Goal: Obtain resource: Download file/media

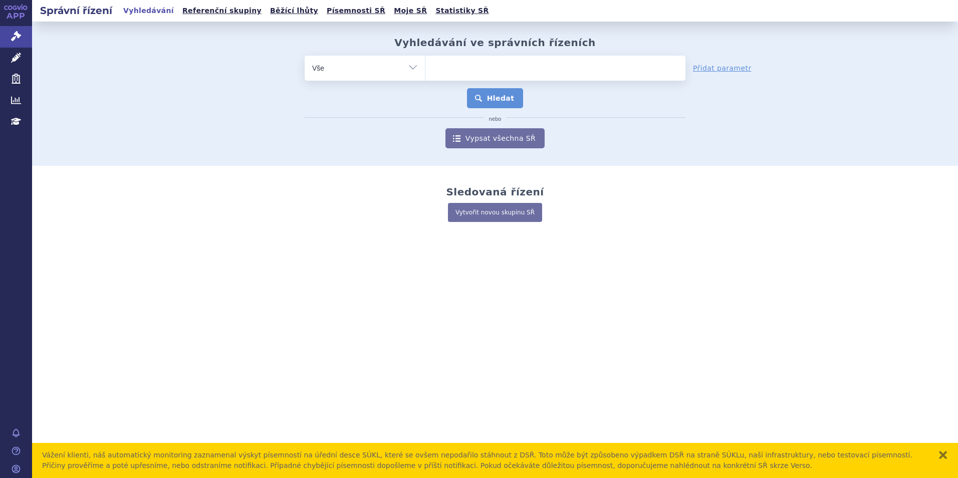
click at [466, 74] on ul at bounding box center [556, 66] width 260 height 21
click at [426, 74] on select at bounding box center [425, 67] width 1 height 25
click at [472, 67] on ul at bounding box center [556, 66] width 260 height 21
click at [426, 67] on select at bounding box center [425, 67] width 1 height 25
click at [15, 56] on icon at bounding box center [16, 58] width 10 height 10
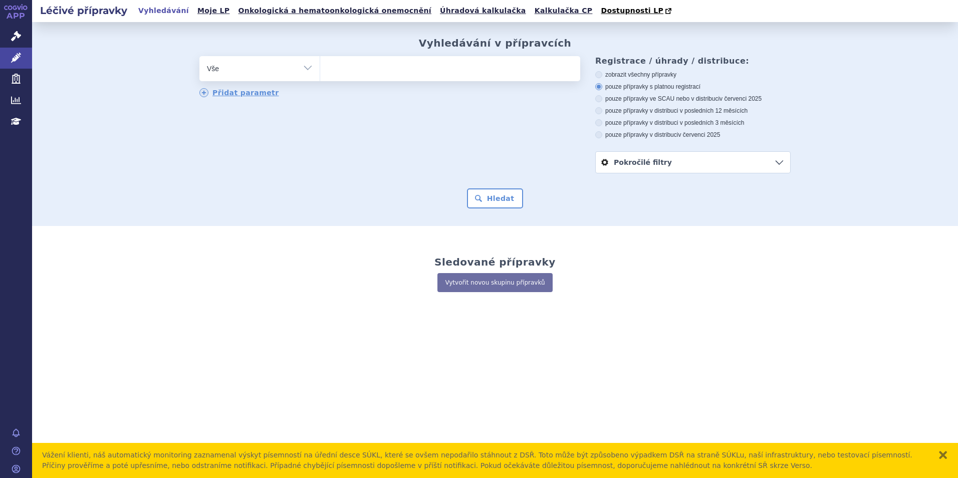
click at [362, 67] on ul at bounding box center [450, 66] width 260 height 21
click at [320, 67] on select at bounding box center [320, 68] width 1 height 25
type input "tr"
type input "trvy"
select select "trvy"
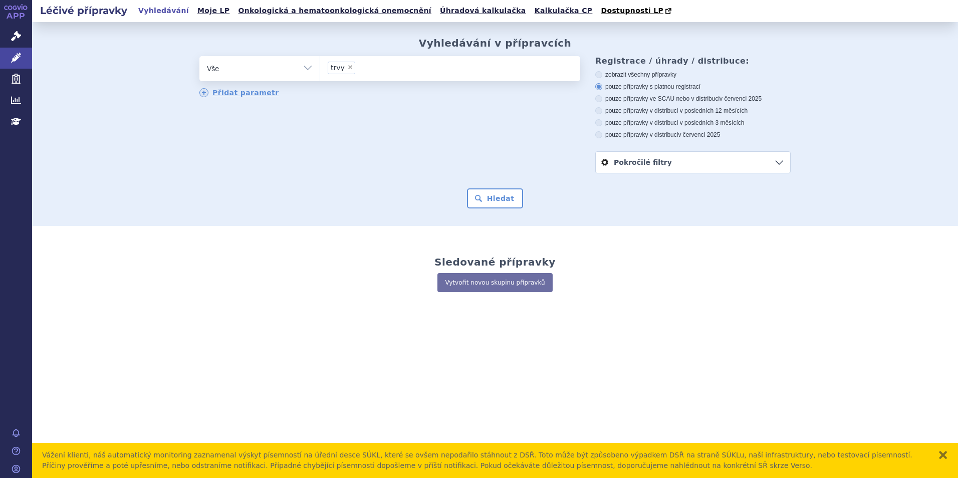
click at [347, 69] on span "×" at bounding box center [350, 67] width 6 height 6
click at [320, 69] on select "trvy" at bounding box center [320, 68] width 1 height 25
select select
click at [350, 67] on ul at bounding box center [450, 66] width 260 height 21
click at [320, 67] on select "trvy" at bounding box center [320, 68] width 1 height 25
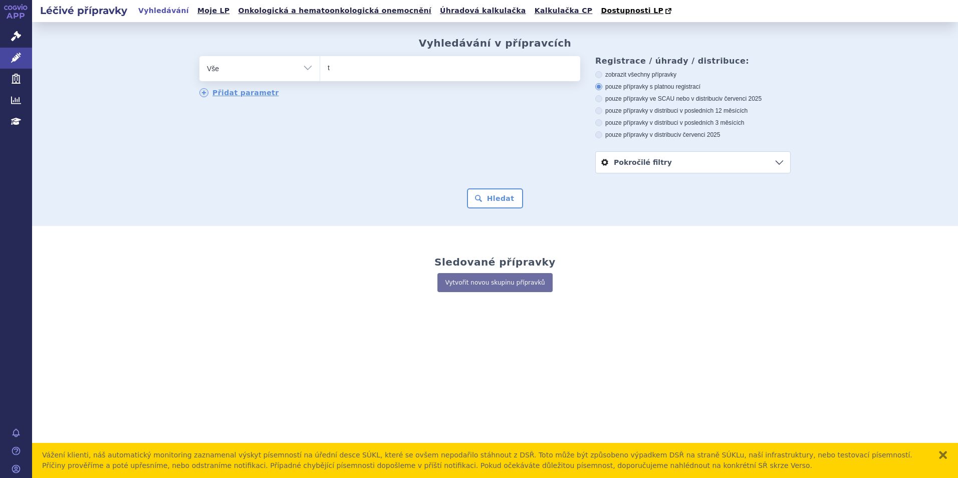
type input "tr"
type input "trod"
type input "trodel"
type input "trodelv"
type input "trodelvy"
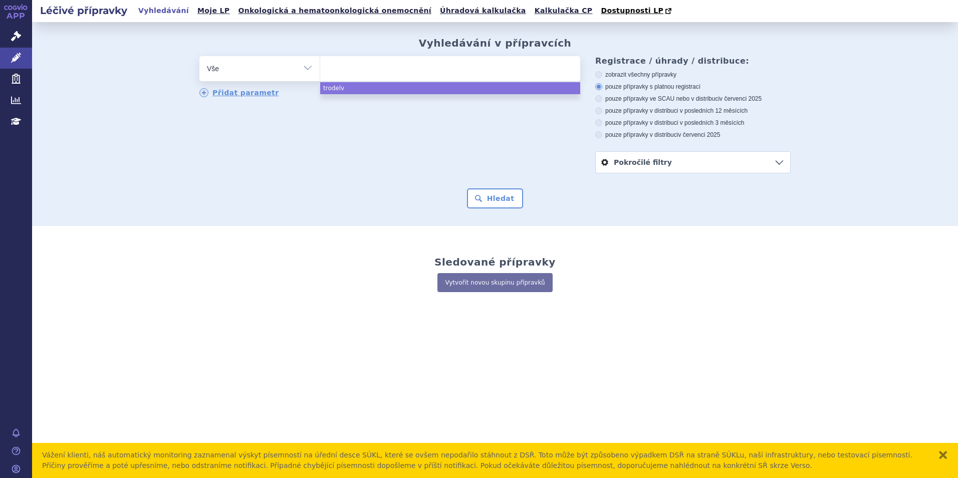
select select "trodelvy"
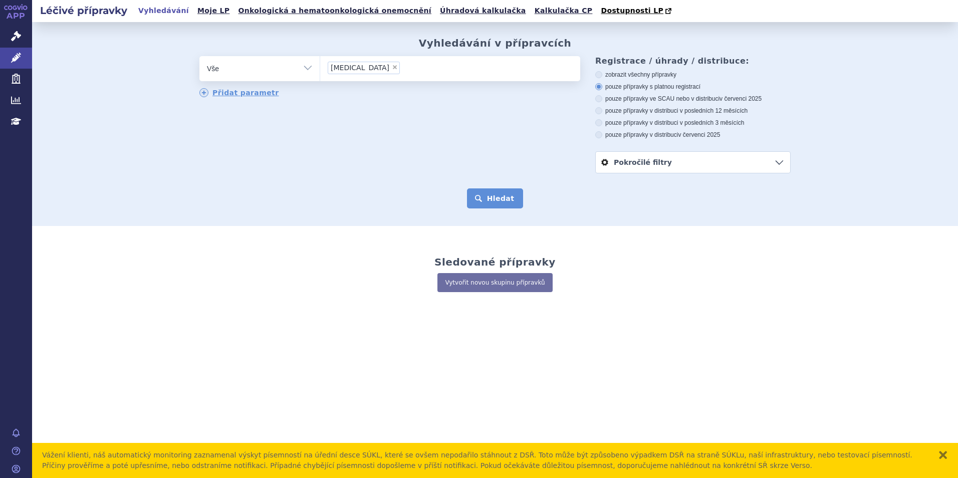
click at [489, 194] on button "Hledat" at bounding box center [495, 198] width 57 height 20
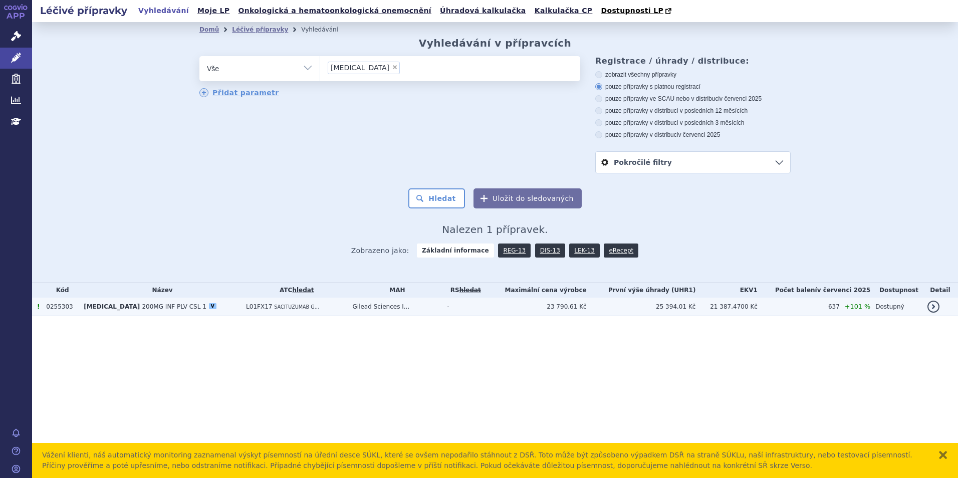
click at [246, 306] on span "L01FX17" at bounding box center [259, 306] width 26 height 7
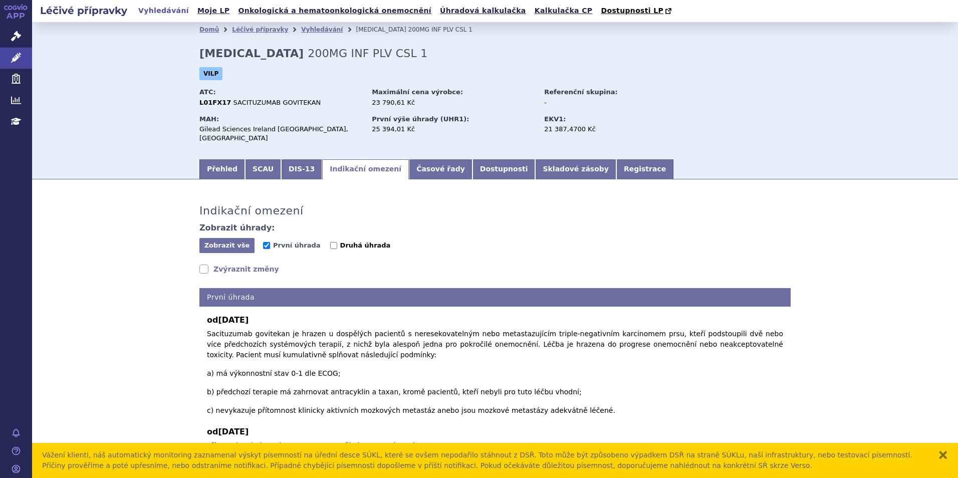
click at [330, 241] on label "Druhá úhrada" at bounding box center [360, 246] width 61 height 10
click at [330, 242] on input "Druhá úhrada" at bounding box center [333, 245] width 7 height 7
checkbox input "true"
click at [219, 264] on link "Zvýraznit změny" at bounding box center [240, 269] width 80 height 10
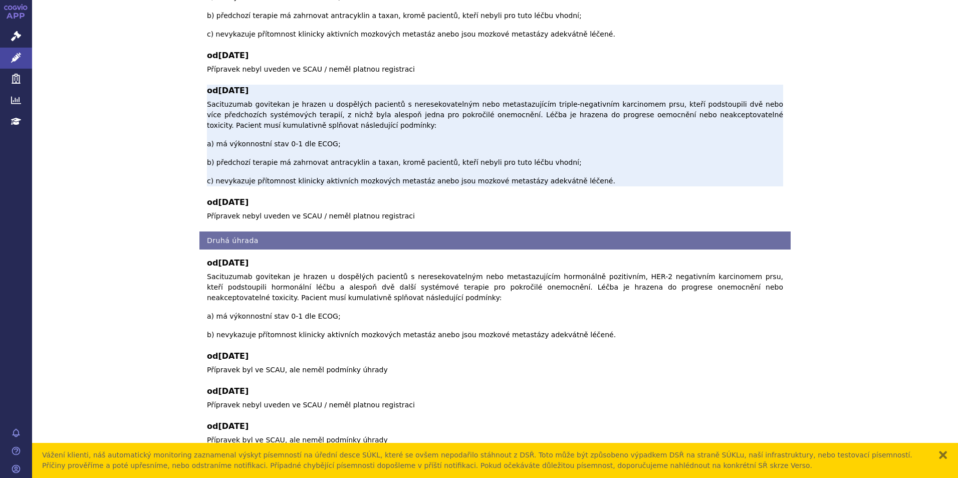
scroll to position [377, 0]
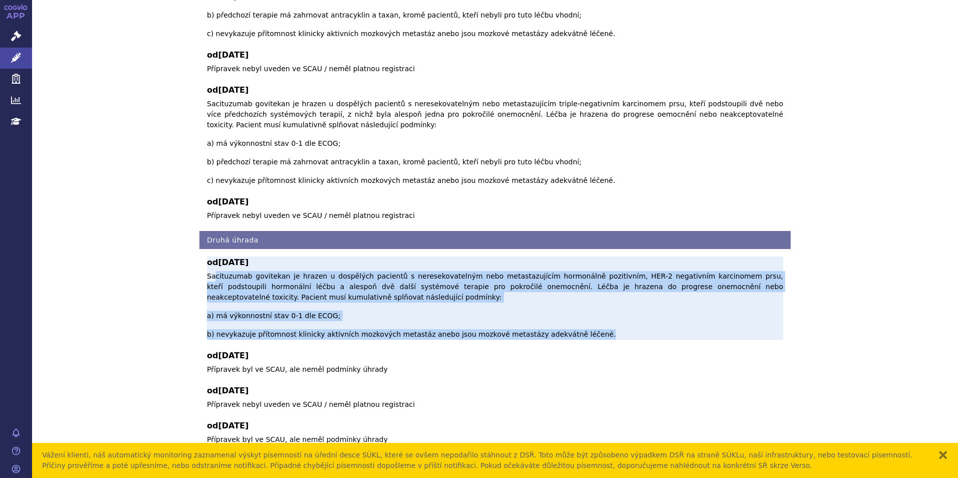
drag, startPoint x: 218, startPoint y: 224, endPoint x: 653, endPoint y: 262, distance: 437.3
click at [653, 271] on p "Sacituzumab govitekan je hrazen u dospělých pacientů s neresekovatelným nebo me…" at bounding box center [495, 305] width 576 height 69
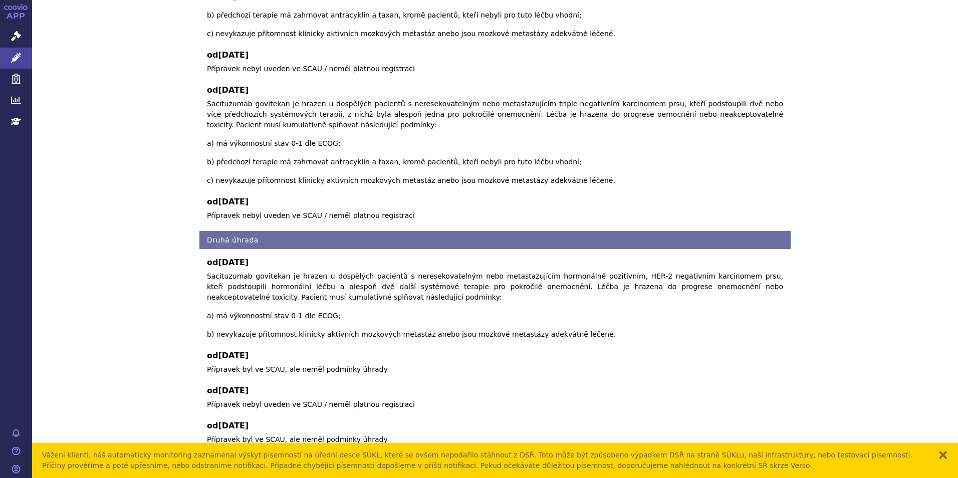
drag, startPoint x: 653, startPoint y: 262, endPoint x: 612, endPoint y: 306, distance: 61.0
click at [613, 306] on div "od 01.07.2025 Sacituzumab govitekan je hrazen u dospělých pacientů s neresekova…" at bounding box center [496, 364] width 592 height 231
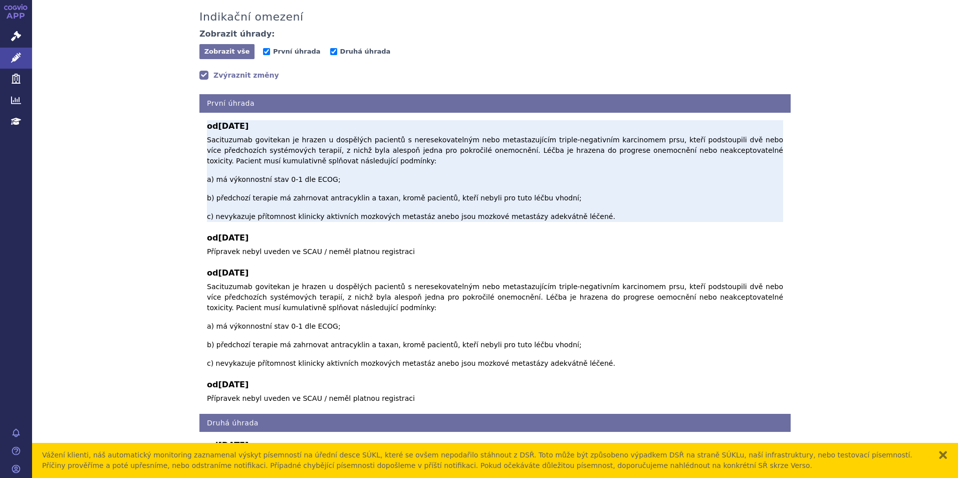
scroll to position [176, 0]
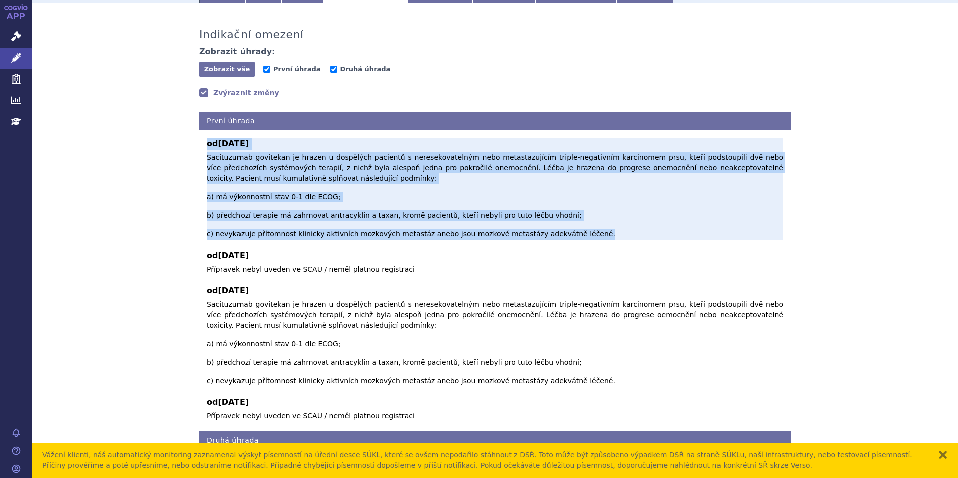
drag, startPoint x: 204, startPoint y: 137, endPoint x: 572, endPoint y: 203, distance: 374.3
click at [572, 203] on div "od 01.07.2023 Sacituzumab govitekan je hrazen u dospělých pacientů s neresekova…" at bounding box center [496, 275] width 592 height 291
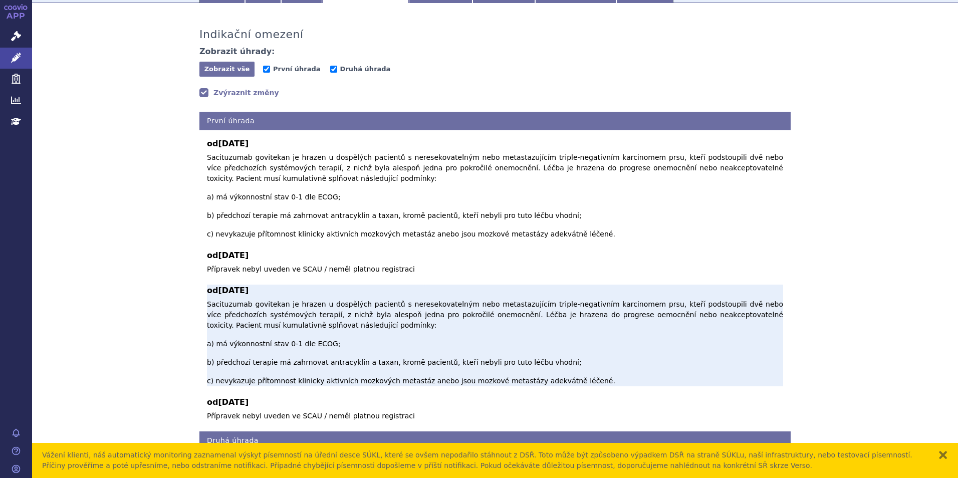
click at [317, 300] on span "Sacituzumab govitekan je hrazen u dospělých pacientů s neresekovatelným nebo me…" at bounding box center [495, 342] width 576 height 85
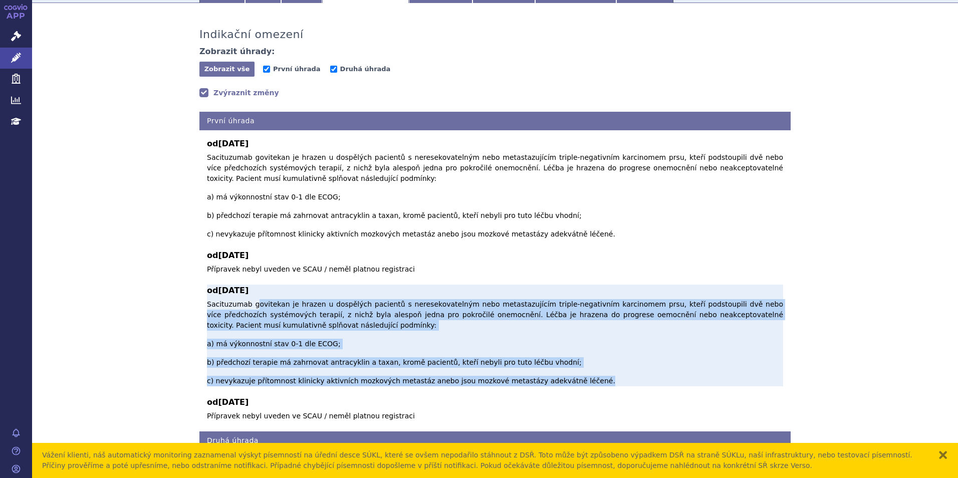
drag, startPoint x: 253, startPoint y: 268, endPoint x: 722, endPoint y: 326, distance: 472.7
click at [722, 326] on p "Sacituzumab govitekan je hrazen u dospělých pacientů s neresekovatelným nebo me…" at bounding box center [495, 342] width 576 height 87
click at [416, 306] on p "Sacituzumab govitekan je hrazen u dospělých pacientů s neresekovatelným nebo me…" at bounding box center [495, 342] width 576 height 87
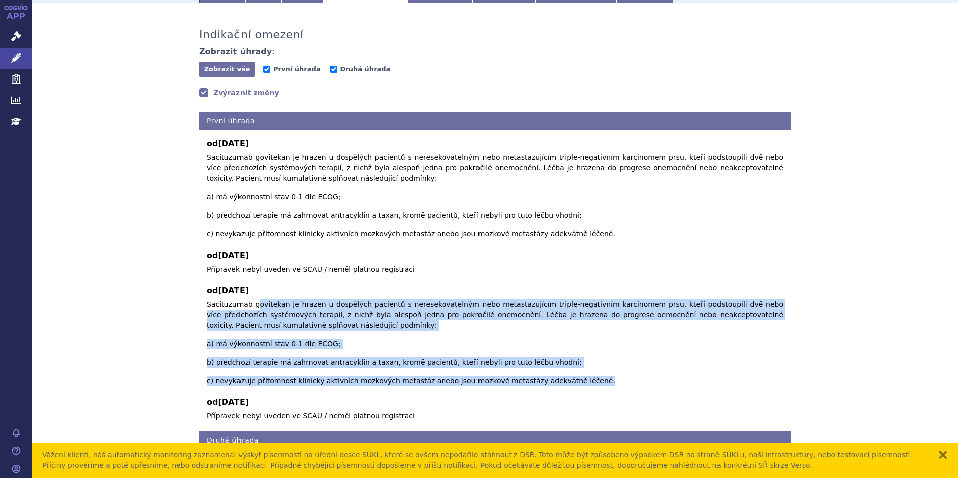
click at [126, 294] on div "Indikační omezení Zobrazit úhrady: Zobrazit vše Skrýt vše První úhrada Druhá úh…" at bounding box center [495, 352] width 926 height 678
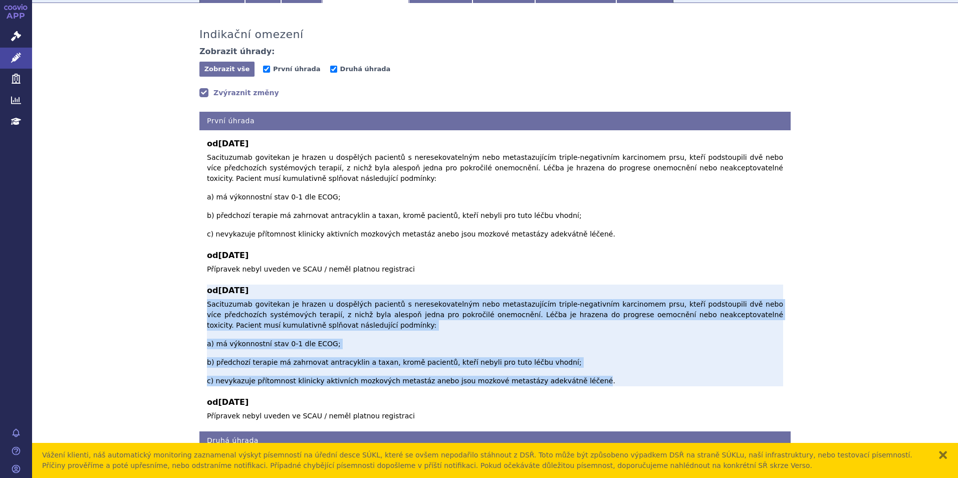
drag, startPoint x: 205, startPoint y: 272, endPoint x: 555, endPoint y: 322, distance: 354.5
click at [555, 322] on span "Sacituzumab govitekan je hrazen u dospělých pacientů s neresekovatelným nebo me…" at bounding box center [495, 342] width 576 height 85
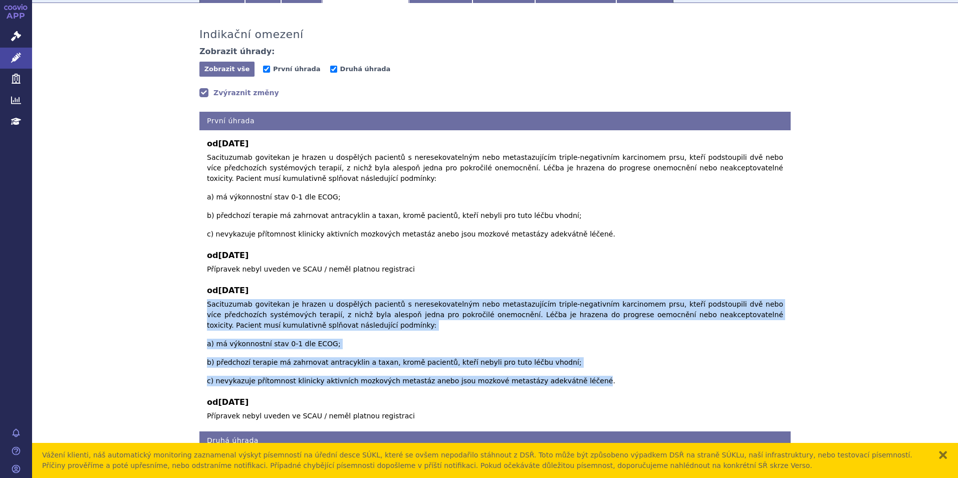
click at [155, 314] on div "Indikační omezení Zobrazit úhrady: Zobrazit vše Skrýt vše První úhrada Druhá úh…" at bounding box center [495, 352] width 926 height 678
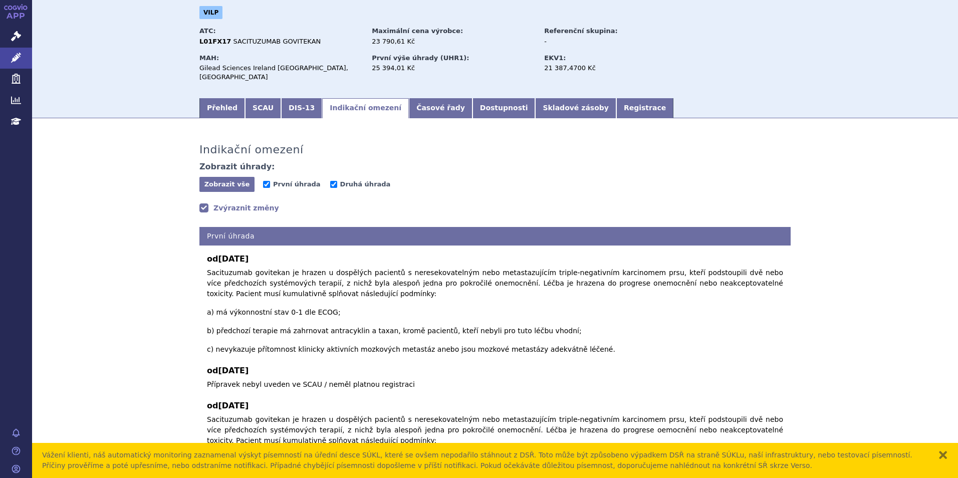
scroll to position [201, 0]
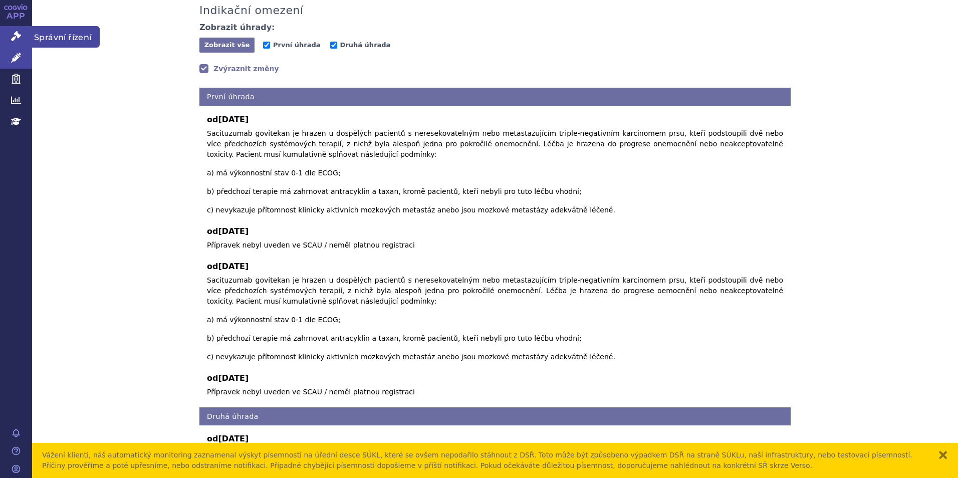
click at [10, 37] on link "Správní řízení" at bounding box center [16, 36] width 32 height 21
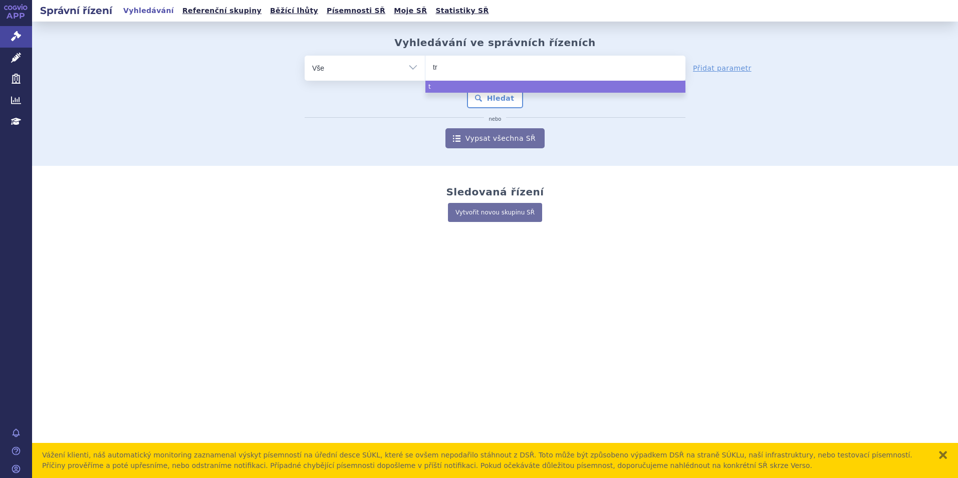
type input "tro"
type input "trod"
type input "trodel"
type input "trodelvy"
select select "trodelvy"
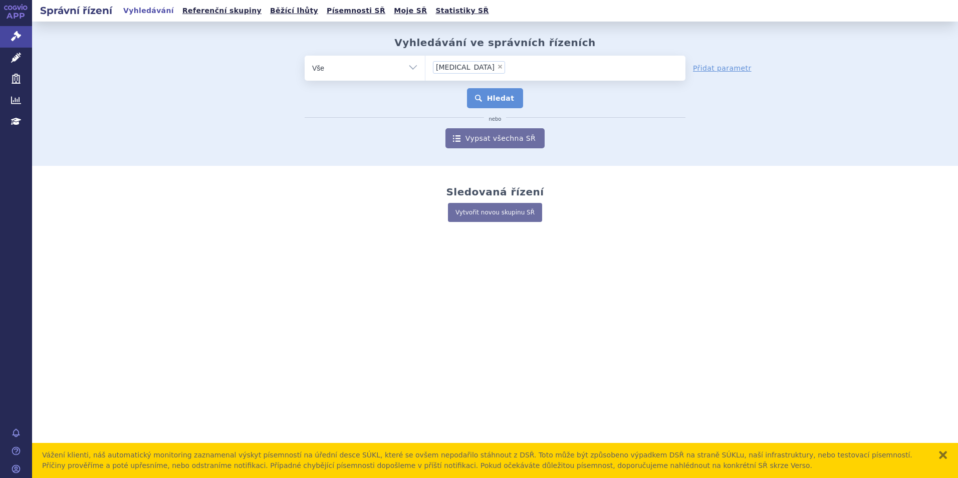
click at [498, 91] on button "Hledat" at bounding box center [495, 98] width 57 height 20
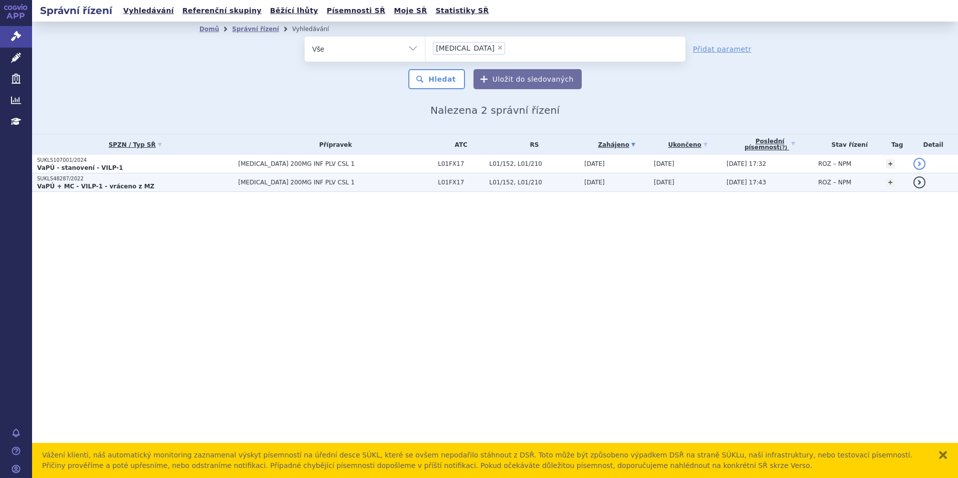
click at [64, 183] on strong "VaPÚ + MC - VILP-1 - vráceno z MZ" at bounding box center [95, 186] width 117 height 7
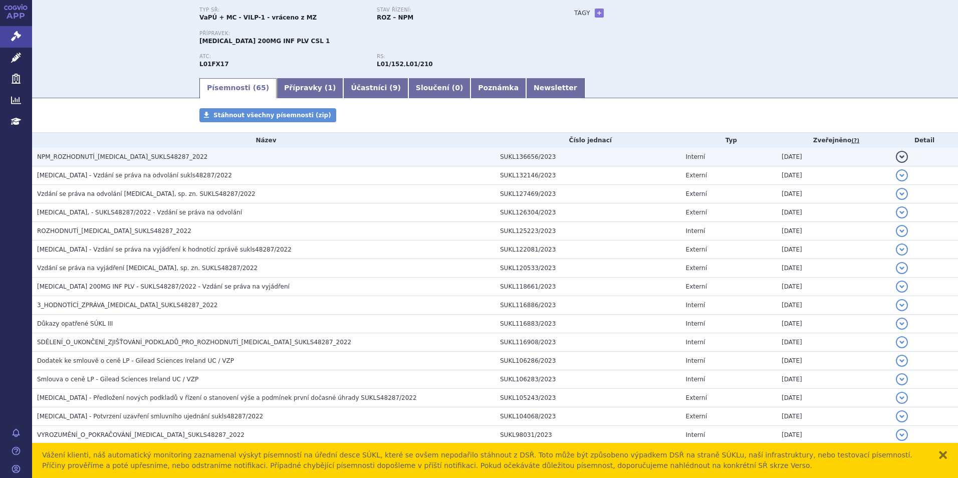
scroll to position [100, 0]
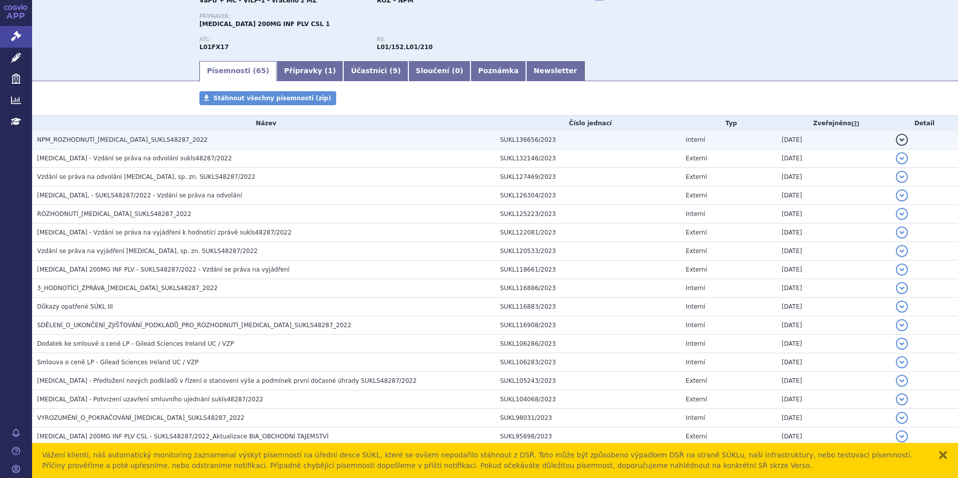
click at [117, 136] on span "NPM_ROZHODNUTÍ_[MEDICAL_DATA]_SUKLS48287_2022" at bounding box center [122, 139] width 170 height 7
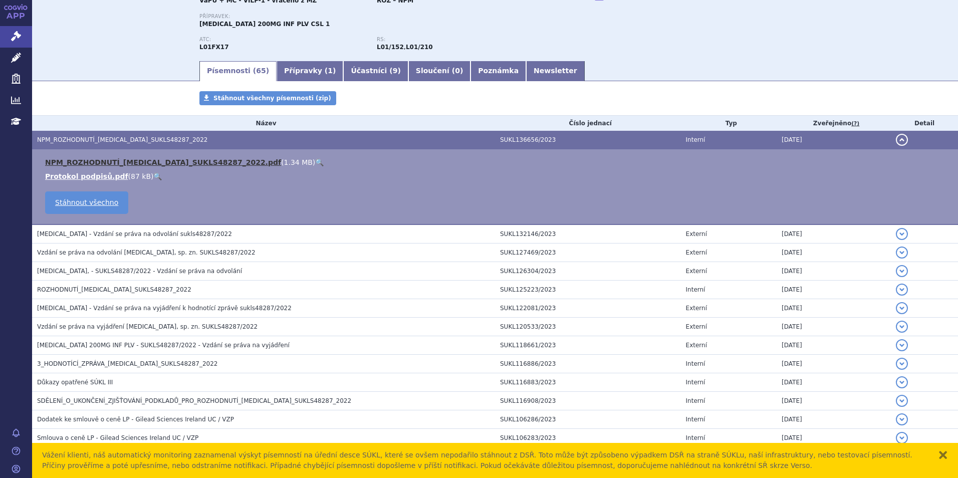
click at [116, 160] on link "NPM_ROZHODNUTÍ_[MEDICAL_DATA]_SUKLS48287_2022.pdf" at bounding box center [163, 162] width 236 height 8
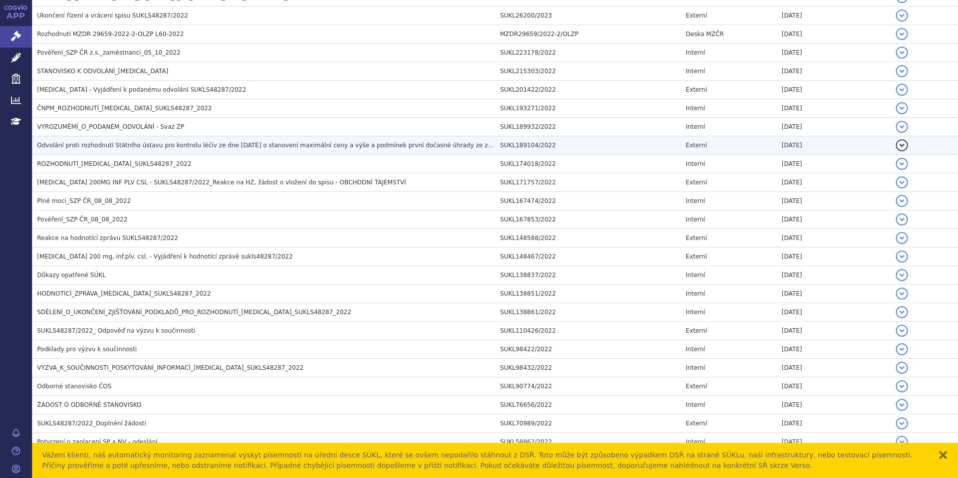
scroll to position [844, 0]
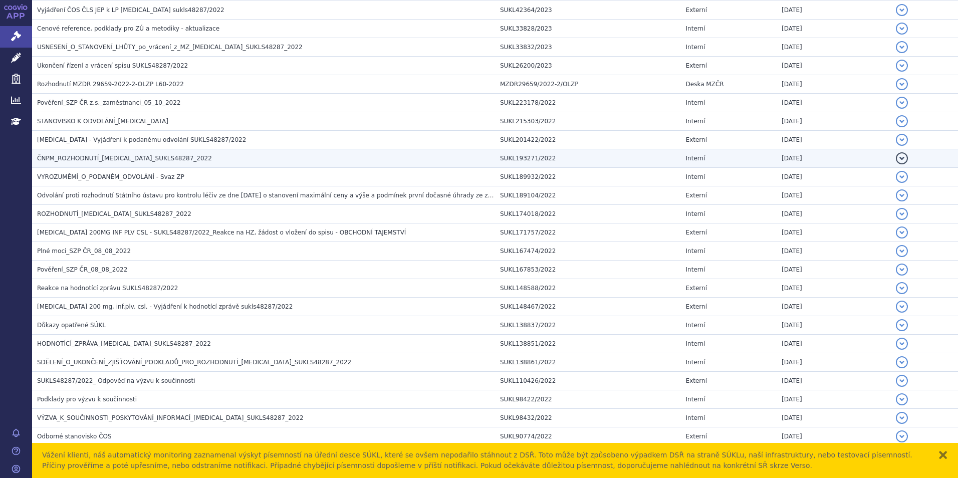
click at [117, 160] on span "ČNPM_ROZHODNUTÍ_[MEDICAL_DATA]_SUKLS48287_2022" at bounding box center [124, 158] width 175 height 7
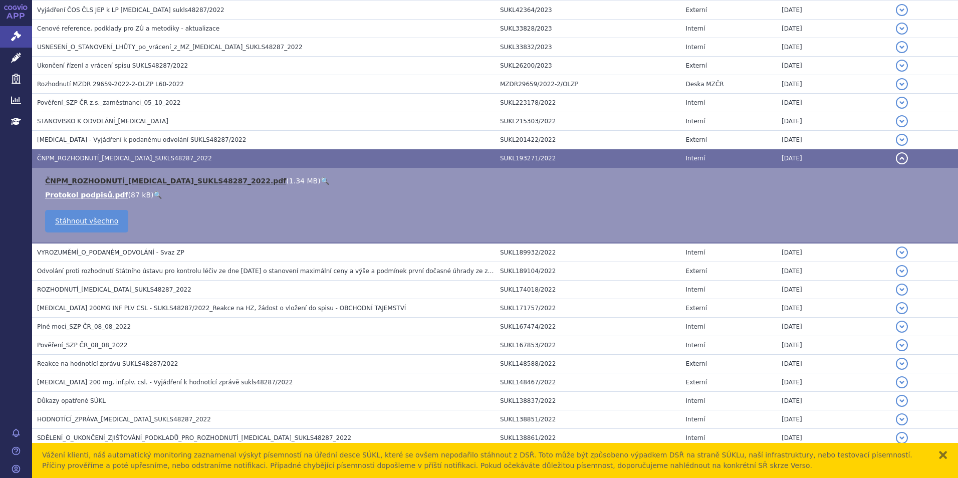
click at [99, 177] on link "ČNPM_ROZHODNUTÍ_TRODELVY_SUKLS48287_2022.pdf" at bounding box center [165, 181] width 241 height 8
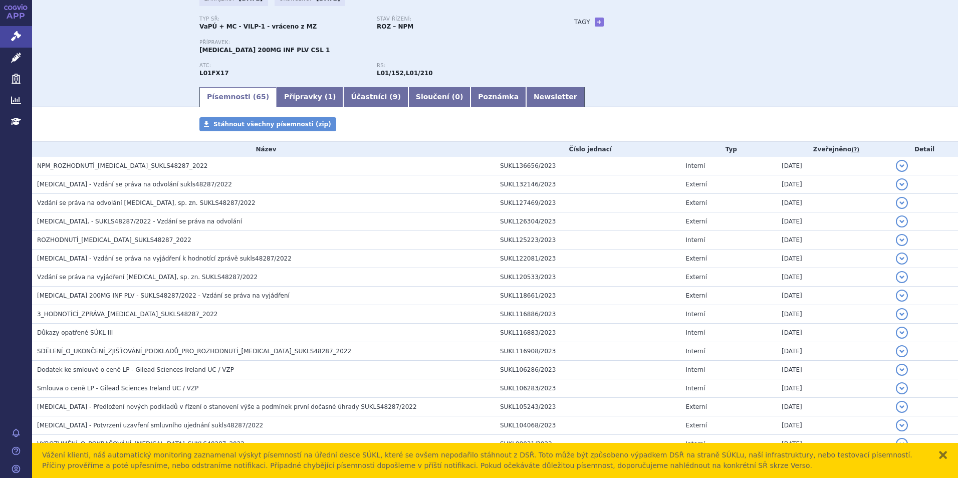
scroll to position [0, 0]
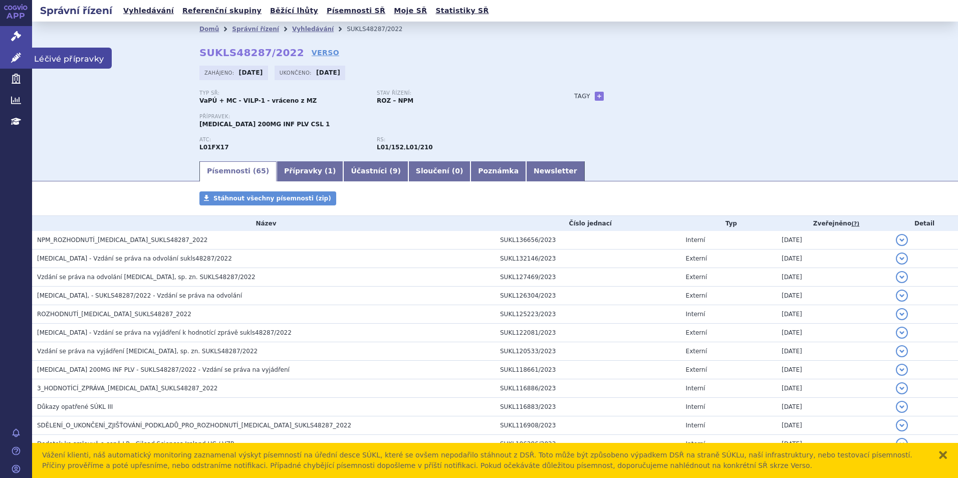
click at [15, 56] on icon at bounding box center [16, 58] width 10 height 10
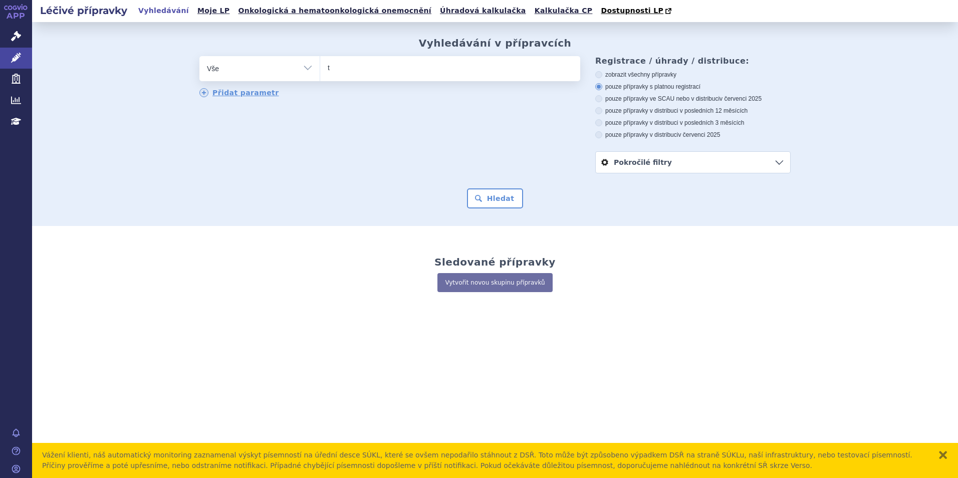
type input "tr"
type input "trod"
type input "trodel"
select select "trodel"
click at [493, 192] on button "Hledat" at bounding box center [495, 198] width 57 height 20
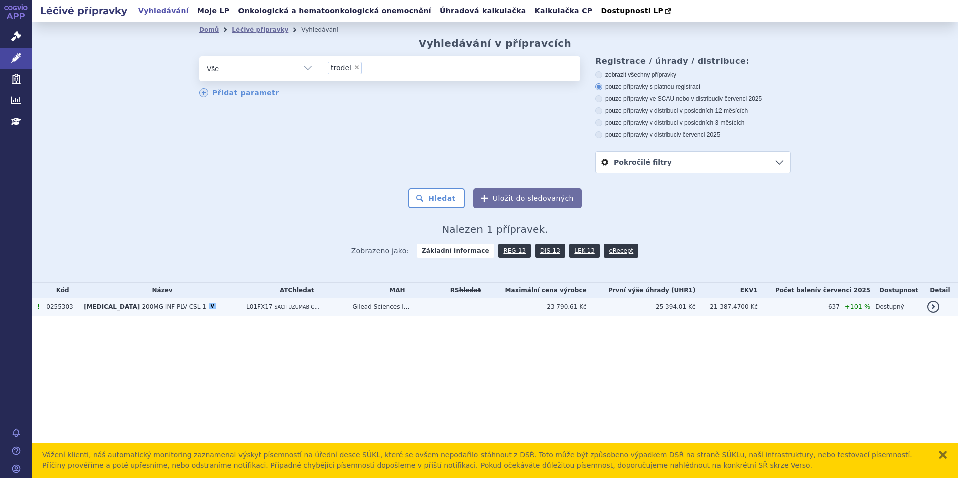
click at [74, 309] on td "0255303" at bounding box center [60, 307] width 38 height 19
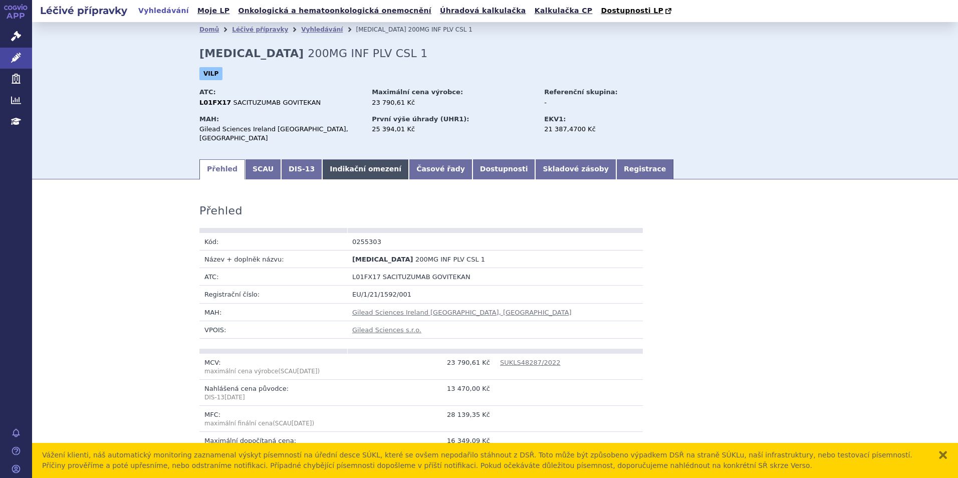
click at [347, 161] on link "Indikační omezení" at bounding box center [365, 169] width 87 height 20
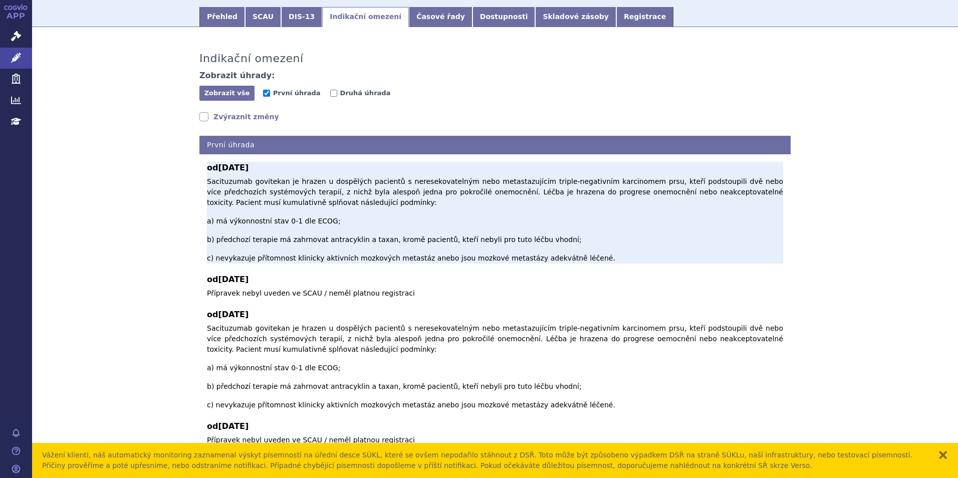
scroll to position [153, 0]
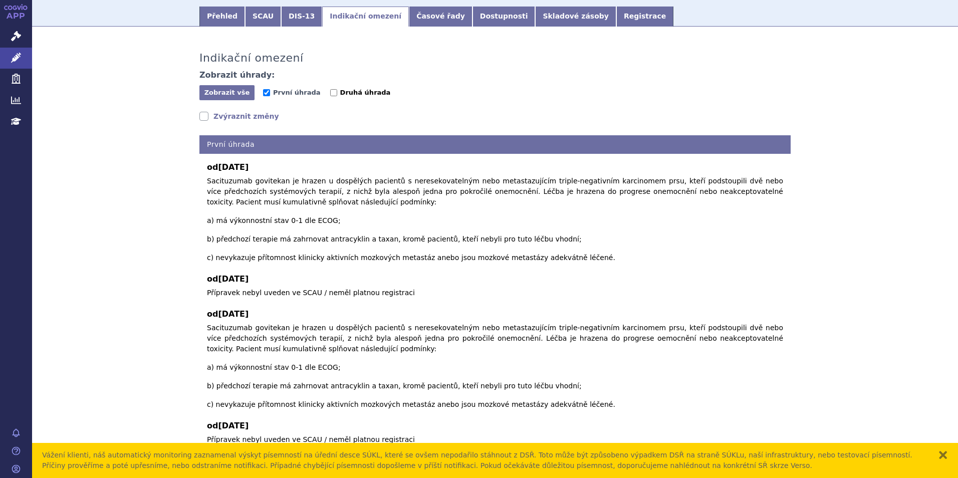
click at [330, 88] on label "Druhá úhrada" at bounding box center [360, 93] width 61 height 10
click at [330, 89] on input "Druhá úhrada" at bounding box center [333, 92] width 7 height 7
checkbox input "true"
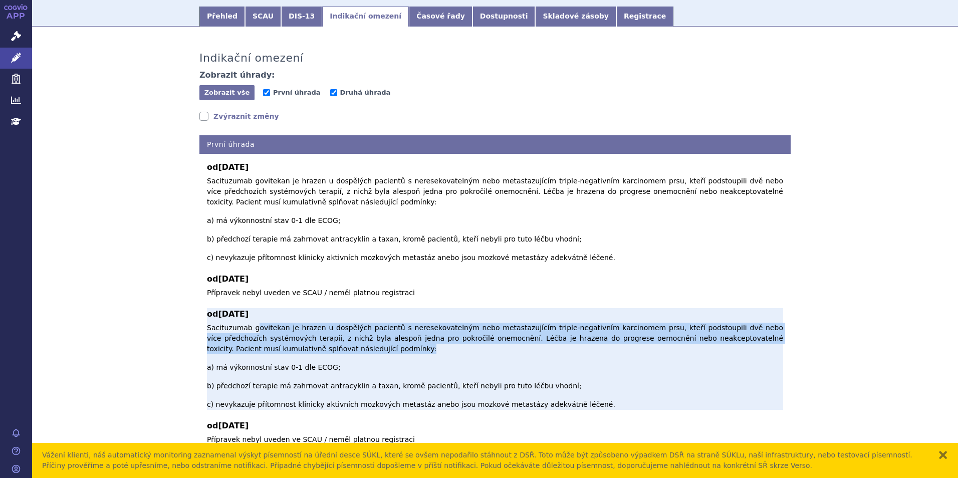
drag, startPoint x: 250, startPoint y: 294, endPoint x: 662, endPoint y: 313, distance: 412.5
click at [662, 323] on p "Sacituzumab govitekan je hrazen u dospělých pacientů s neresekovatelným nebo me…" at bounding box center [495, 366] width 576 height 87
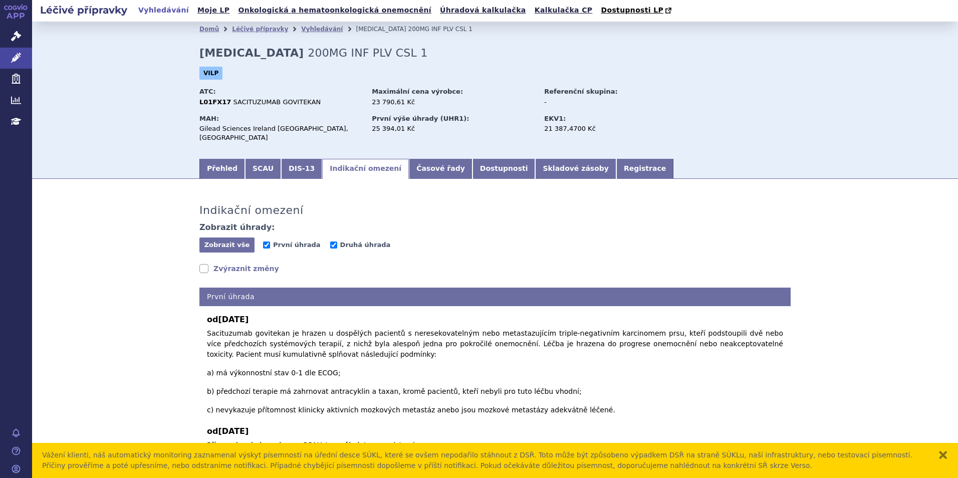
scroll to position [0, 0]
drag, startPoint x: 910, startPoint y: 249, endPoint x: 905, endPoint y: 248, distance: 5.6
click at [13, 35] on icon at bounding box center [16, 36] width 10 height 10
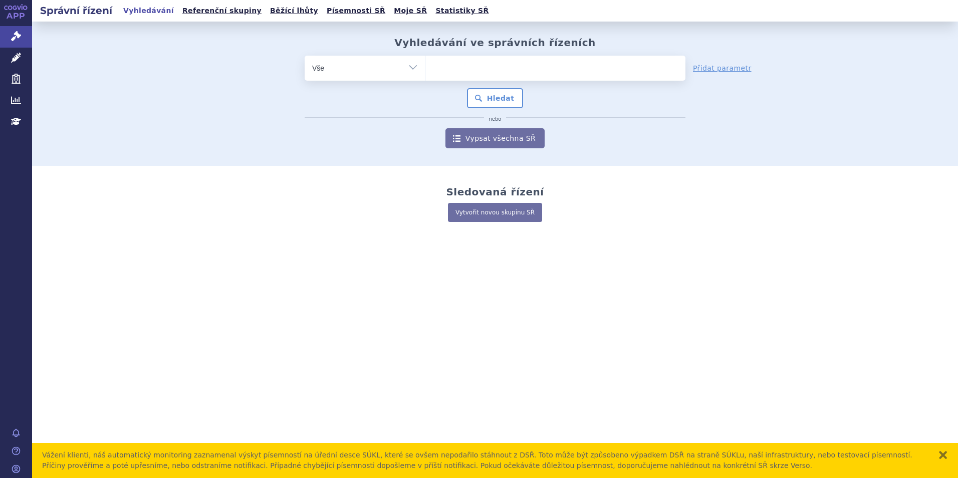
click at [459, 71] on ul at bounding box center [556, 66] width 260 height 21
click at [426, 71] on select at bounding box center [425, 67] width 1 height 25
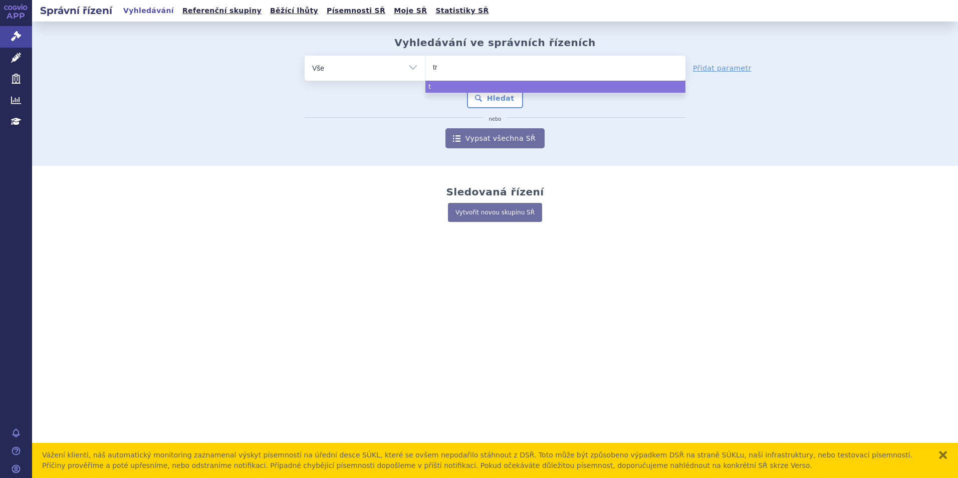
type input "tro"
type input "trode"
type input "trodel"
type input "[MEDICAL_DATA]"
select select "[MEDICAL_DATA]"
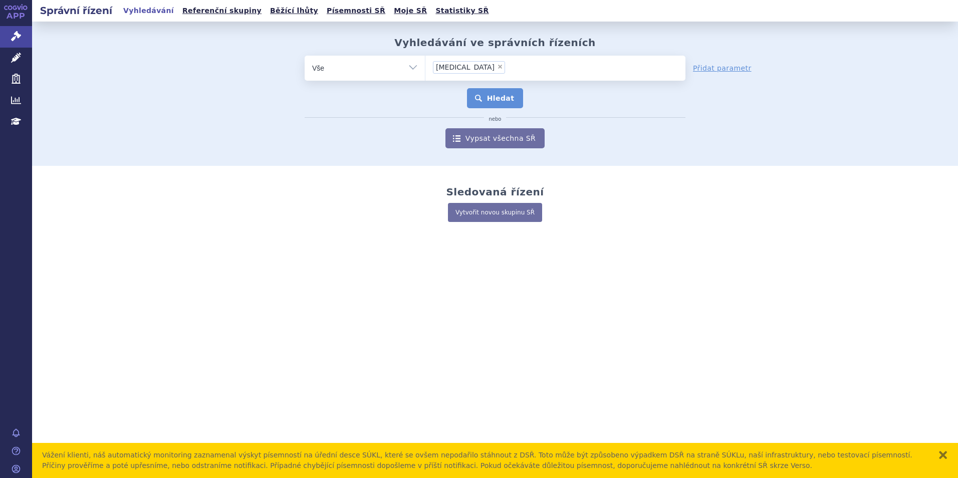
click at [507, 101] on button "Hledat" at bounding box center [495, 98] width 57 height 20
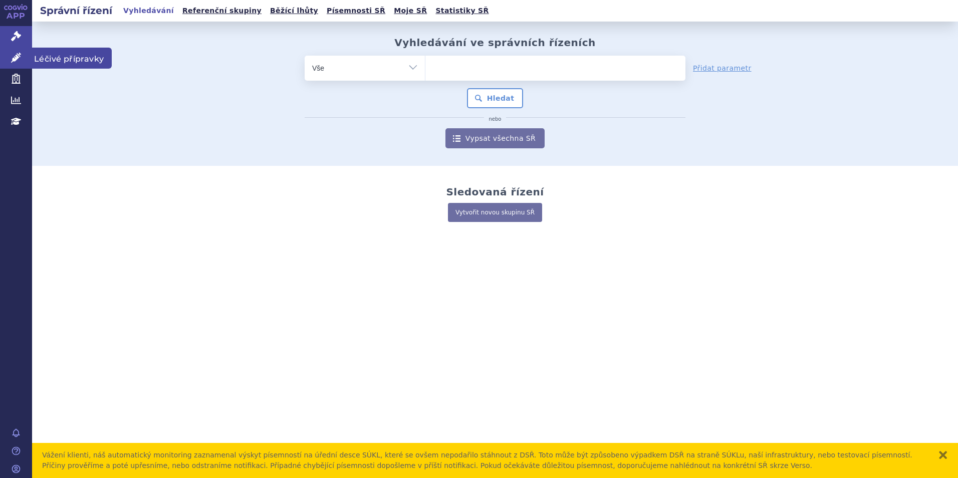
click at [15, 48] on link "Léčivé přípravky" at bounding box center [16, 58] width 32 height 21
click at [17, 56] on icon at bounding box center [16, 58] width 10 height 10
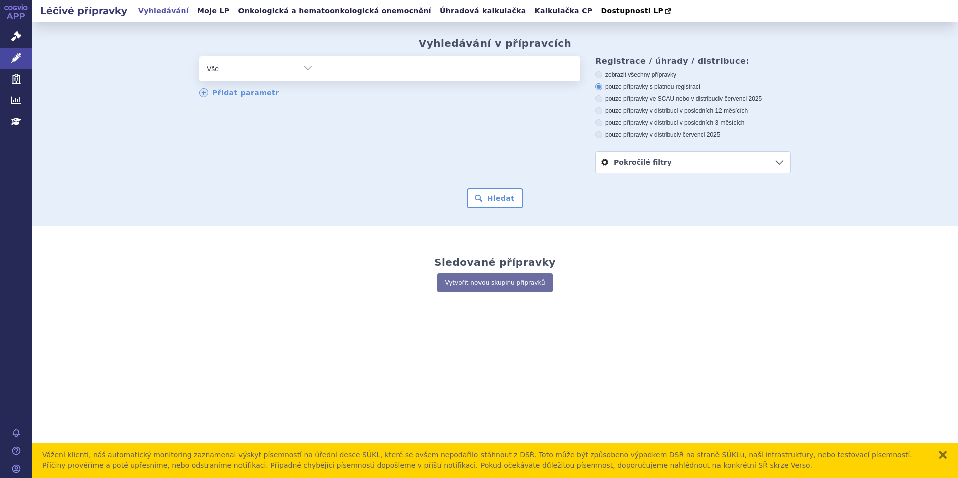
click at [396, 72] on ul at bounding box center [450, 66] width 260 height 21
click at [320, 72] on select at bounding box center [320, 68] width 1 height 25
type input "tr"
type input "trod"
type input "trodel"
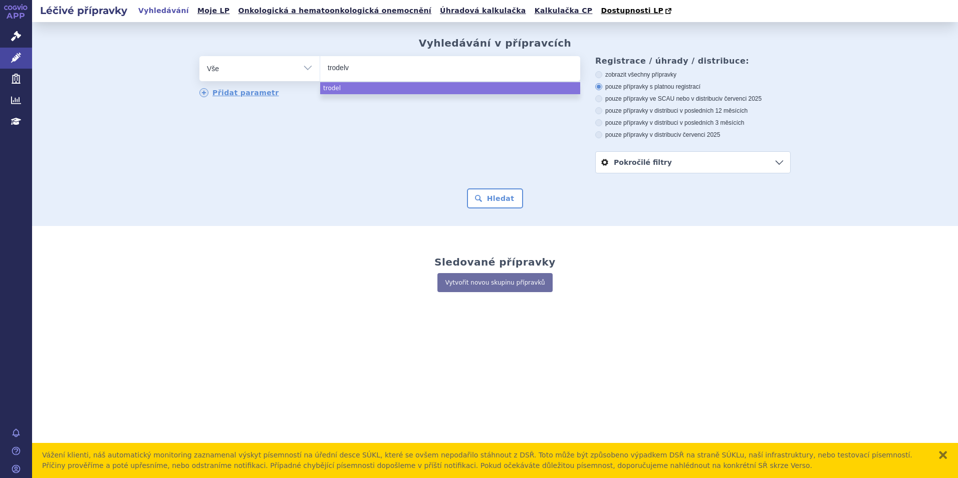
type input "[MEDICAL_DATA]"
select select "[MEDICAL_DATA]"
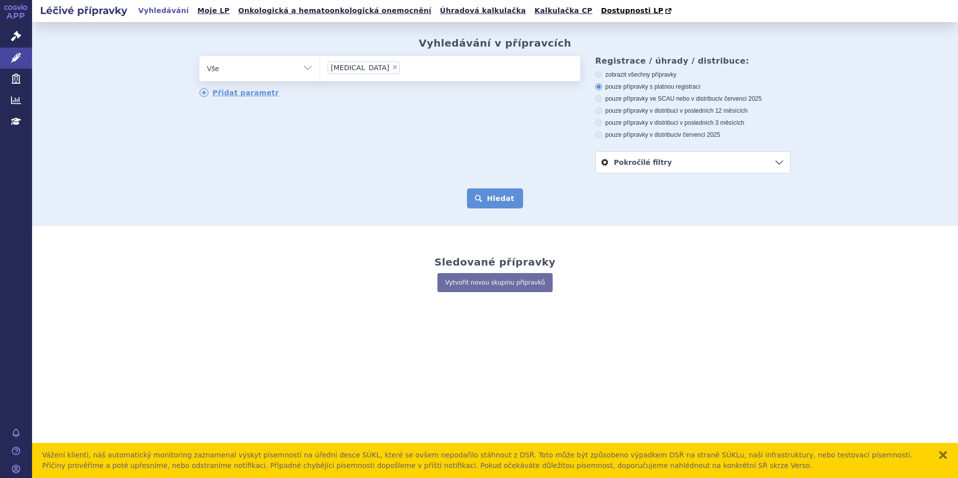
click at [499, 198] on button "Hledat" at bounding box center [495, 198] width 57 height 20
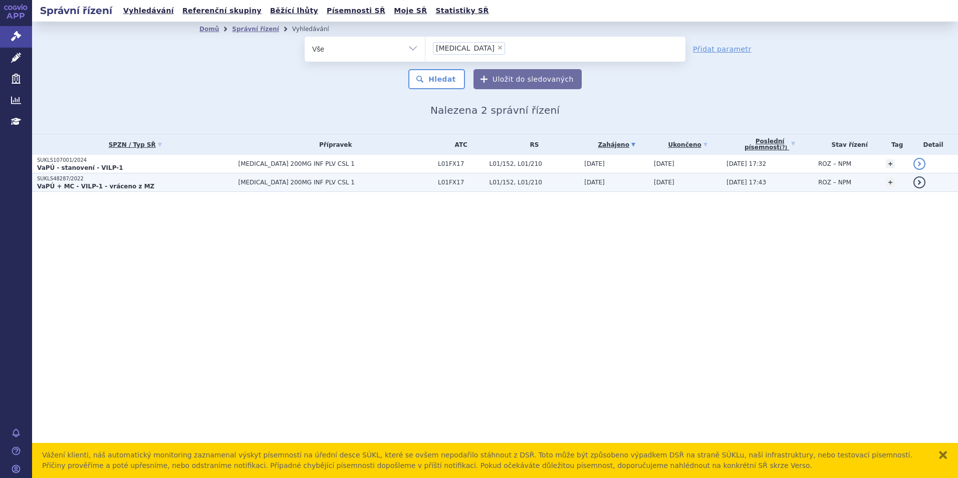
click at [126, 185] on strong "VaPÚ + MC - VILP-1 - vráceno z MZ" at bounding box center [95, 186] width 117 height 7
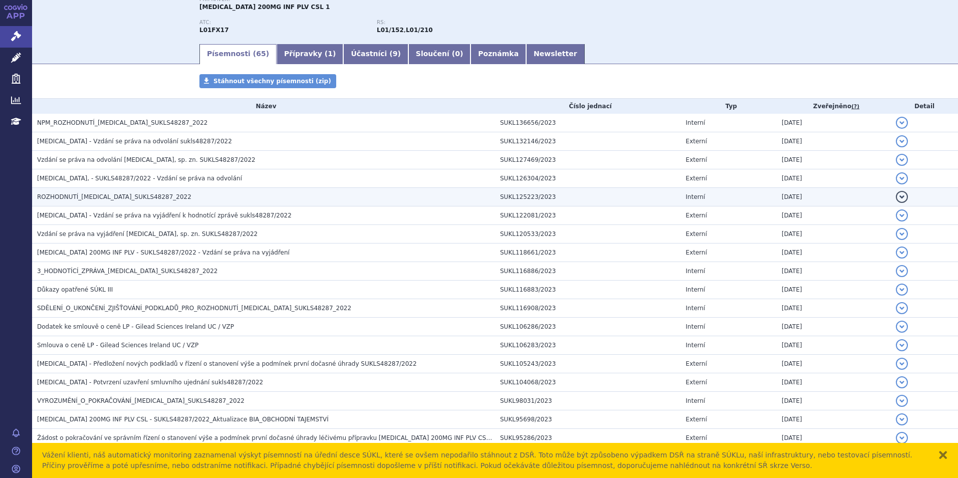
scroll to position [116, 0]
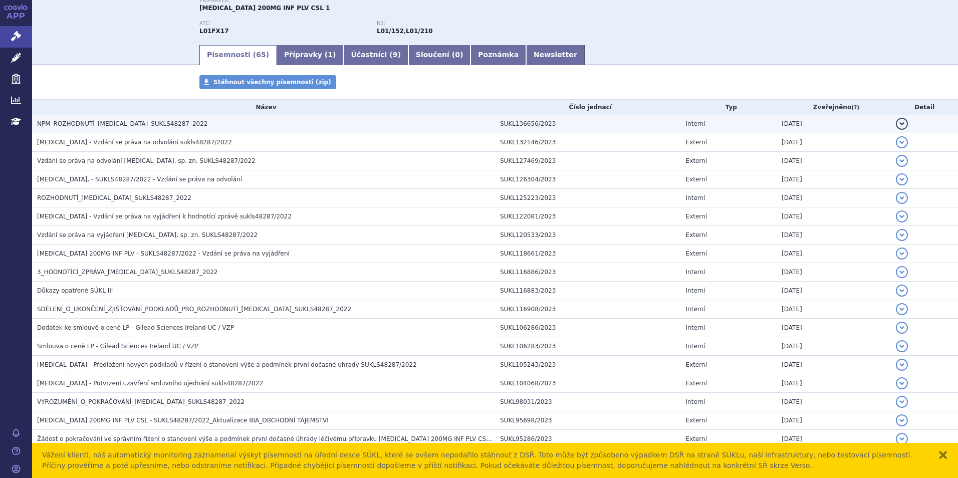
click at [123, 124] on span "NPM_ROZHODNUTÍ_[MEDICAL_DATA]_SUKLS48287_2022" at bounding box center [122, 123] width 170 height 7
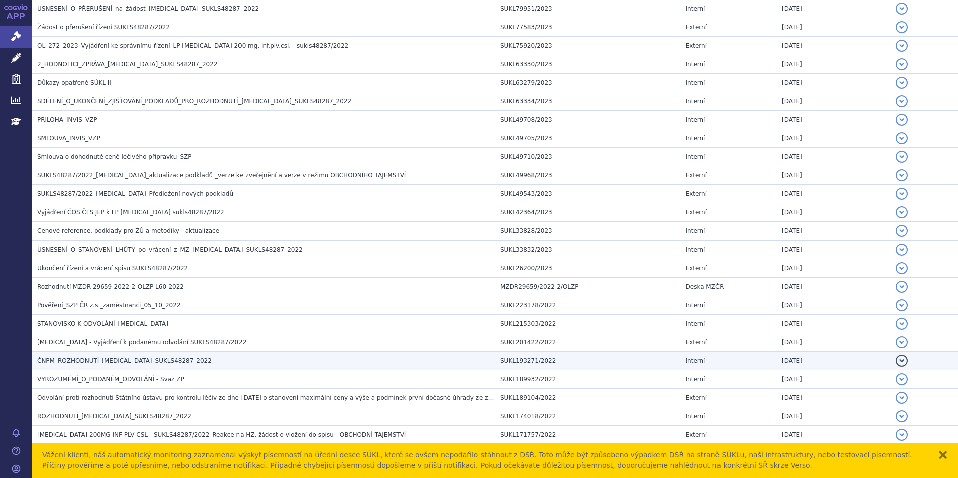
scroll to position [668, 0]
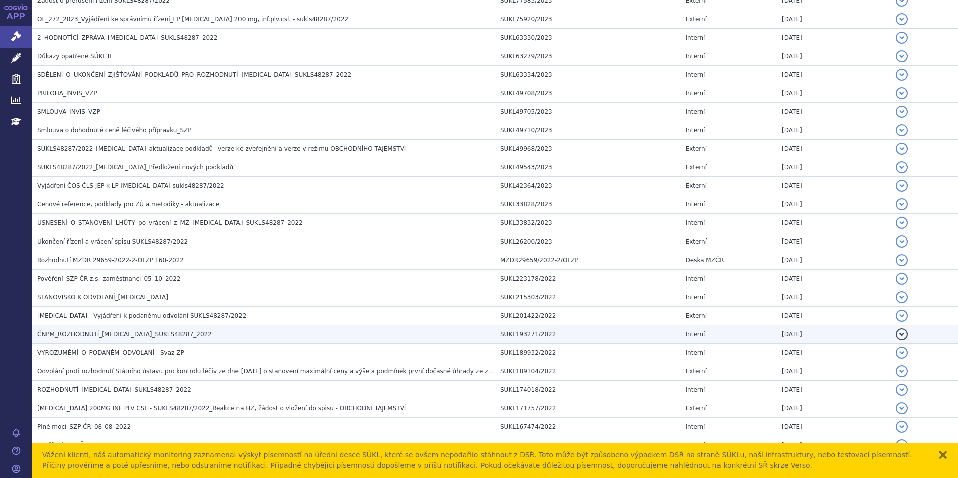
click at [81, 335] on span "ČNPM_ROZHODNUTÍ_[MEDICAL_DATA]_SUKLS48287_2022" at bounding box center [124, 334] width 175 height 7
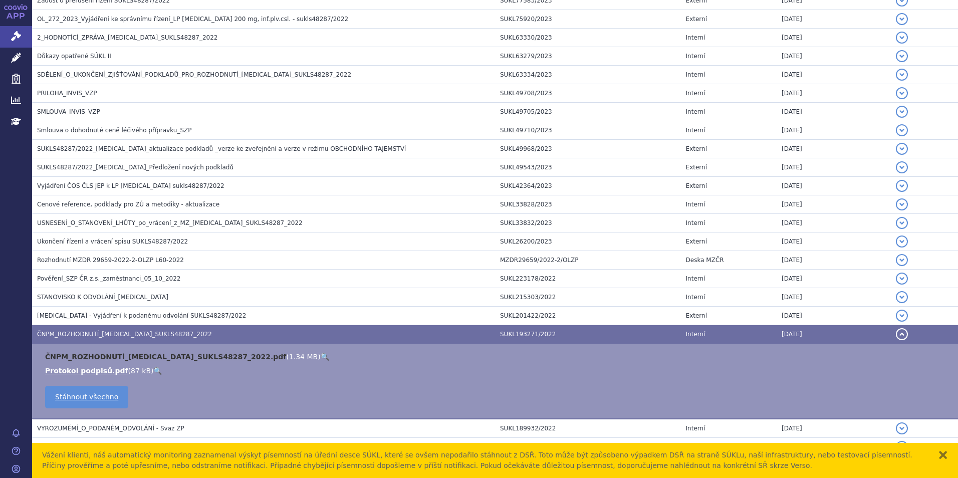
click at [98, 355] on link "ČNPM_ROZHODNUTÍ_[MEDICAL_DATA]_SUKLS48287_2022.pdf" at bounding box center [165, 357] width 241 height 8
